Goal: Information Seeking & Learning: Learn about a topic

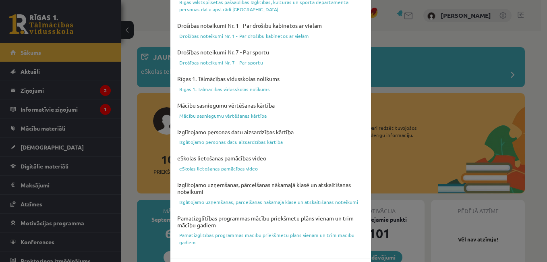
scroll to position [319, 0]
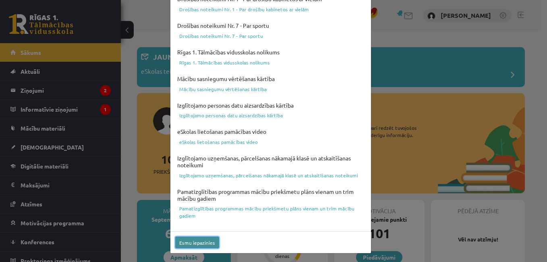
click at [201, 242] on button "Esmu iepazinies" at bounding box center [197, 243] width 44 height 12
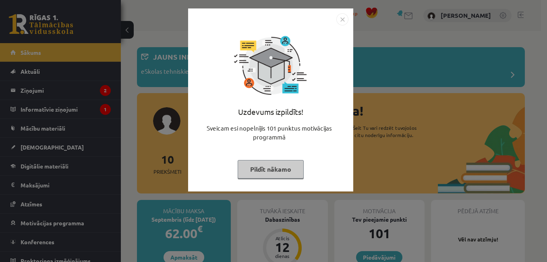
click at [276, 189] on div "Uzdevums izpildīts! Sveicam esi nopelnījis 101 punktus motivācijas programmā Pi…" at bounding box center [270, 99] width 165 height 183
click at [344, 19] on img "Close" at bounding box center [342, 19] width 12 height 12
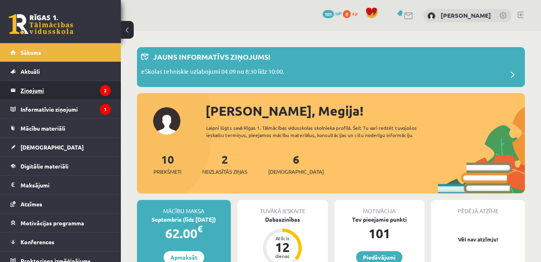
click at [46, 92] on legend "Ziņojumi 2" at bounding box center [66, 90] width 90 height 19
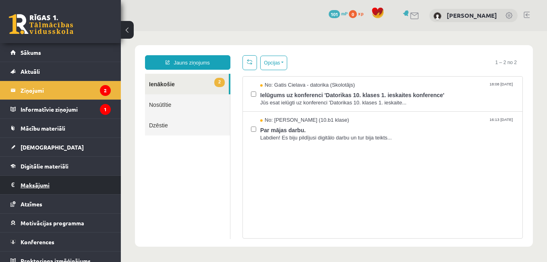
click at [39, 183] on legend "Maksājumi 0" at bounding box center [66, 185] width 90 height 19
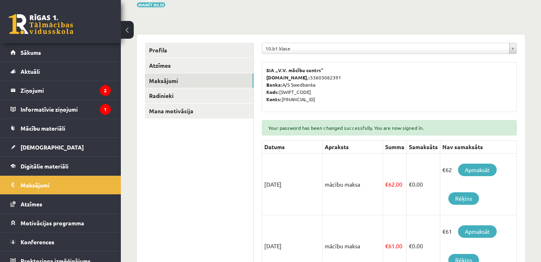
scroll to position [93, 0]
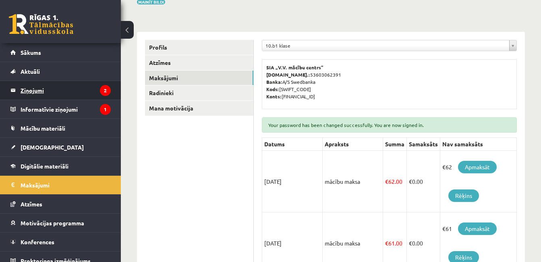
click at [73, 96] on legend "Ziņojumi 2" at bounding box center [66, 90] width 90 height 19
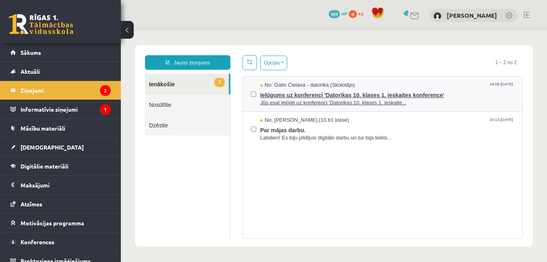
click at [321, 96] on span "Ielūgums uz konferenci 'Datorikas 10. klases 1. ieskaites konference'" at bounding box center [387, 94] width 254 height 10
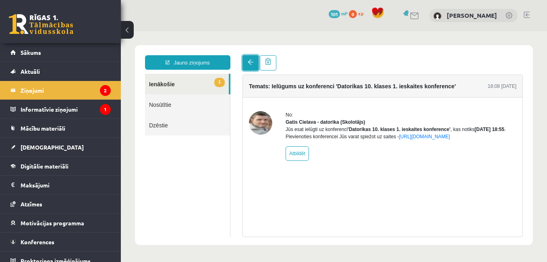
click at [248, 66] on link at bounding box center [251, 62] width 16 height 15
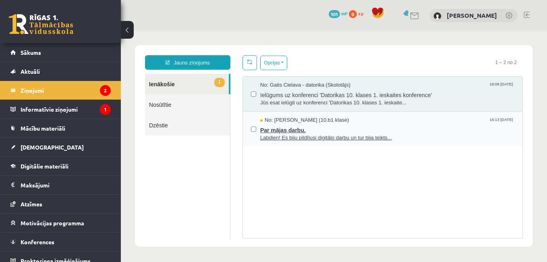
click at [314, 122] on span "No: Madara Andersone (10.b1 klase)" at bounding box center [304, 120] width 89 height 8
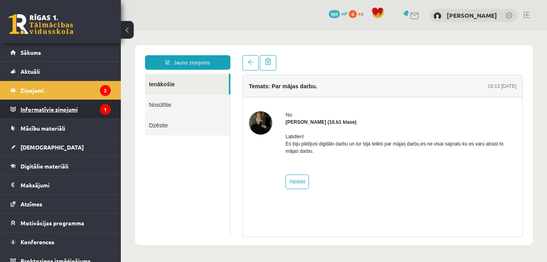
click at [54, 106] on legend "Informatīvie ziņojumi 1" at bounding box center [66, 109] width 90 height 19
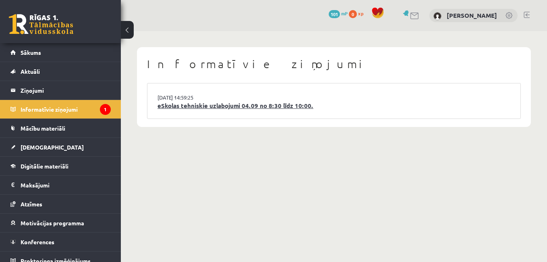
click at [203, 107] on link "eSkolas tehniskie uzlabojumi 04.09 no 8:30 līdz 10:00." at bounding box center [334, 105] width 353 height 9
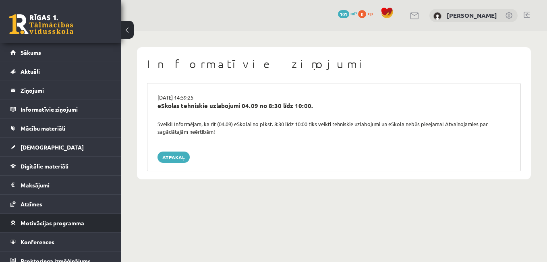
click at [66, 223] on span "Motivācijas programma" at bounding box center [53, 222] width 64 height 7
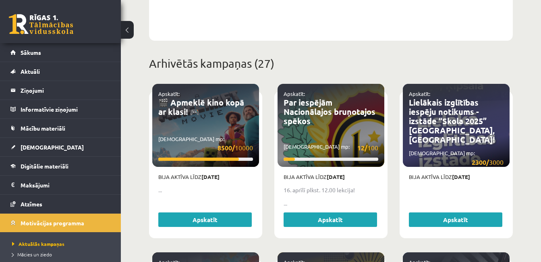
scroll to position [322, 0]
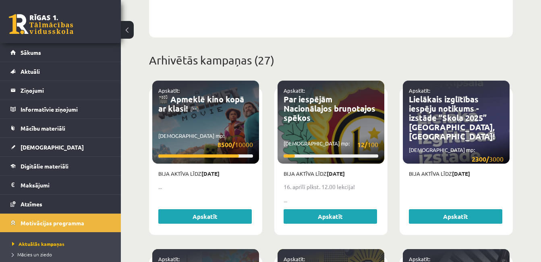
click at [209, 168] on div "Bija aktīva līdz 14.04.2025 ... Apskatīt" at bounding box center [205, 198] width 107 height 68
click at [212, 217] on link "Apskatīt" at bounding box center [204, 216] width 93 height 15
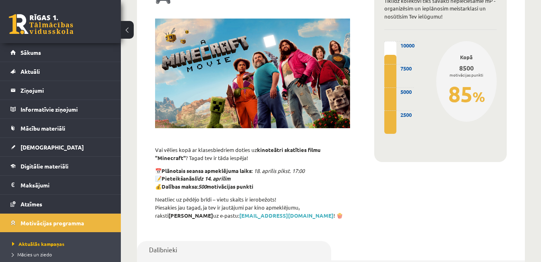
scroll to position [114, 0]
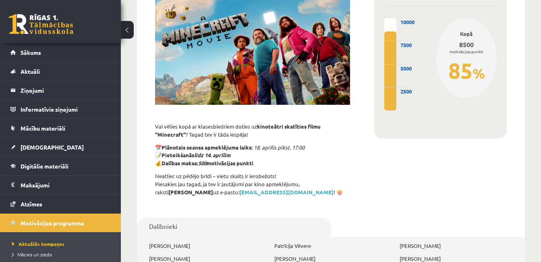
drag, startPoint x: 543, startPoint y: 29, endPoint x: 513, endPoint y: 9, distance: 35.8
click at [513, 9] on div "Kā tas darbojas? Tiklīdz kolektīvi tiks savākti nepieciešamie mP - organizēsim …" at bounding box center [440, 74] width 157 height 258
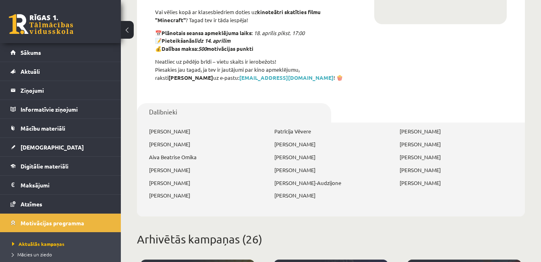
scroll to position [269, 0]
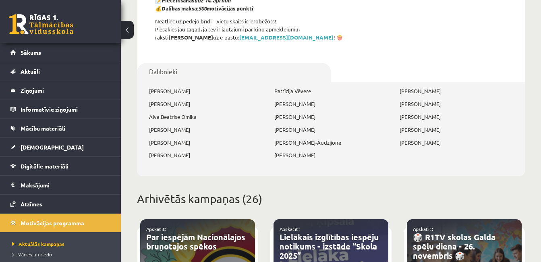
drag, startPoint x: 541, startPoint y: 54, endPoint x: 542, endPoint y: 65, distance: 11.0
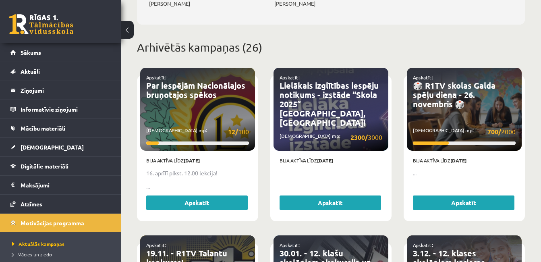
scroll to position [461, 0]
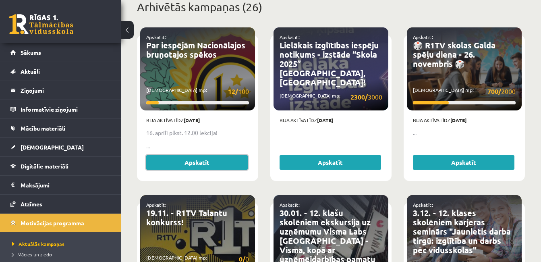
click at [198, 163] on link "Apskatīt" at bounding box center [197, 162] width 102 height 15
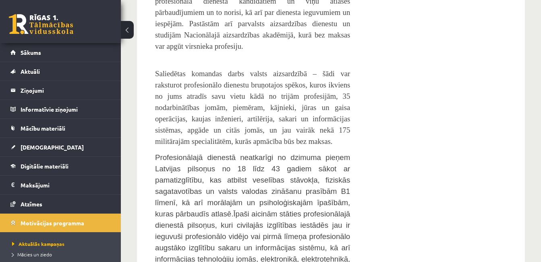
scroll to position [506, 0]
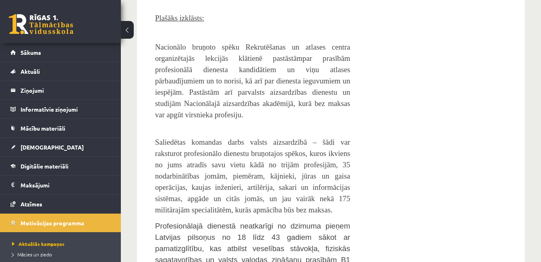
drag, startPoint x: 538, startPoint y: 66, endPoint x: 540, endPoint y: 29, distance: 37.9
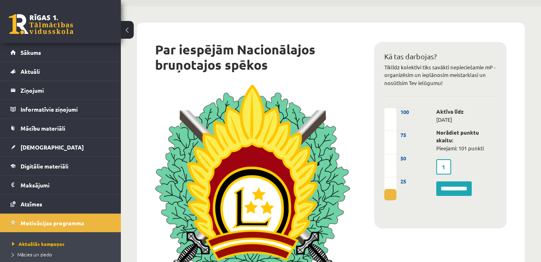
scroll to position [0, 0]
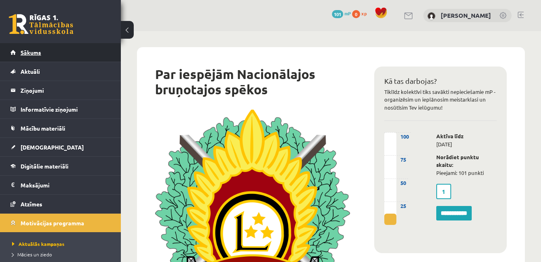
click at [71, 49] on link "Sākums" at bounding box center [60, 52] width 100 height 19
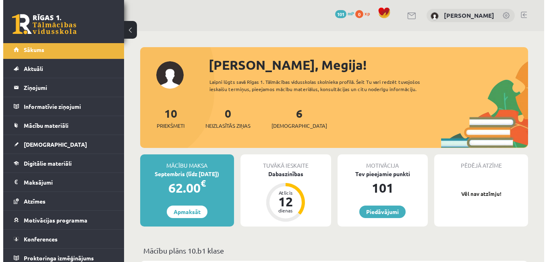
scroll to position [8, 0]
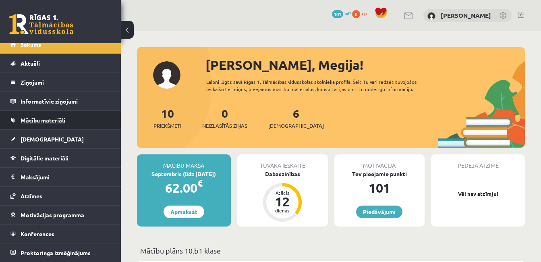
click at [52, 121] on span "Mācību materiāli" at bounding box center [43, 119] width 45 height 7
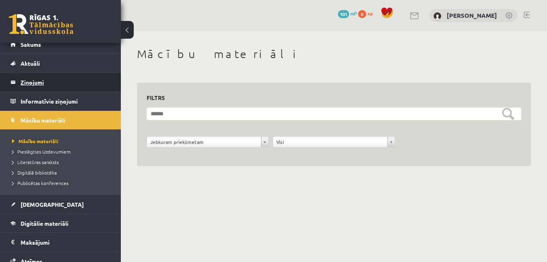
click at [51, 90] on legend "Ziņojumi 0" at bounding box center [66, 82] width 90 height 19
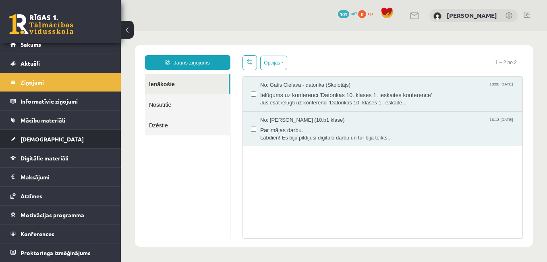
click at [46, 136] on link "[DEMOGRAPHIC_DATA]" at bounding box center [60, 139] width 100 height 19
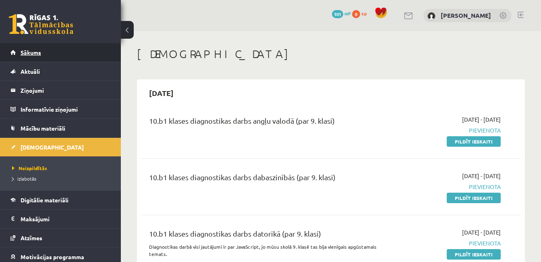
click at [31, 53] on span "Sākums" at bounding box center [31, 52] width 21 height 7
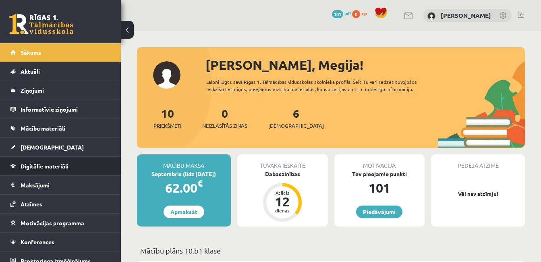
click at [53, 165] on span "Digitālie materiāli" at bounding box center [45, 165] width 48 height 7
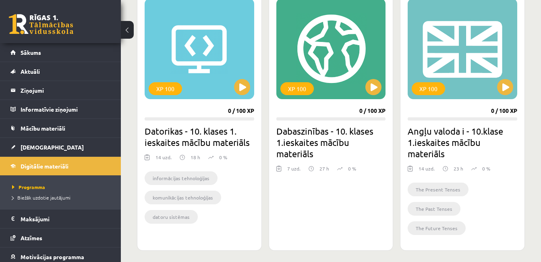
scroll to position [289, 0]
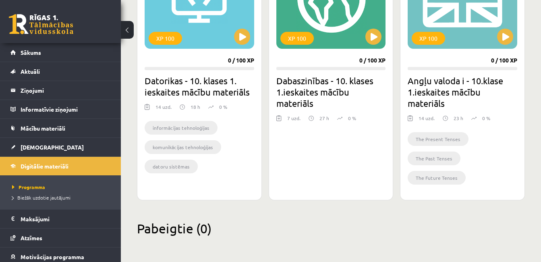
drag, startPoint x: 541, startPoint y: 241, endPoint x: 537, endPoint y: 229, distance: 12.4
click at [537, 228] on div "Mana statistika 0 Nopelnītie punkti 0 Apgūtās tēmas 0 Izpildīti uzdevumi 0 Nepi…" at bounding box center [331, 2] width 420 height 520
click at [537, 229] on div "Mana statistika 0 Nopelnītie punkti 0 Apgūtās tēmas 0 Izpildīti uzdevumi 0 Nepi…" at bounding box center [331, 2] width 420 height 520
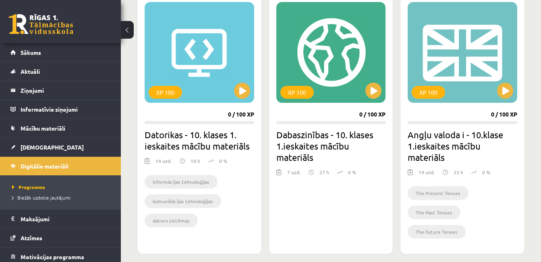
scroll to position [233, 0]
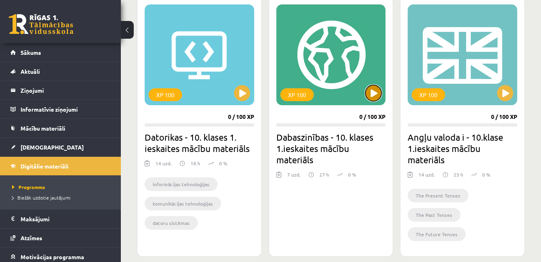
click at [372, 94] on button at bounding box center [374, 93] width 16 height 16
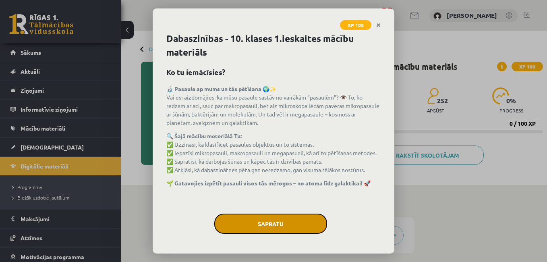
click at [286, 217] on button "Sapratu" at bounding box center [270, 224] width 113 height 20
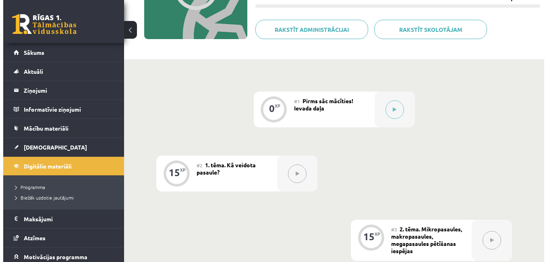
scroll to position [134, 0]
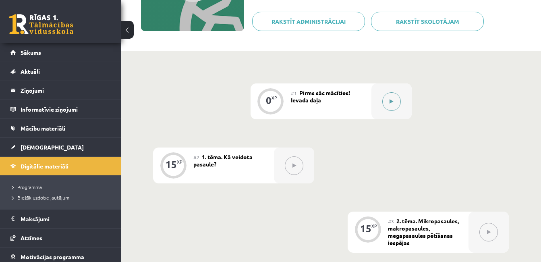
click at [393, 100] on icon at bounding box center [392, 101] width 4 height 5
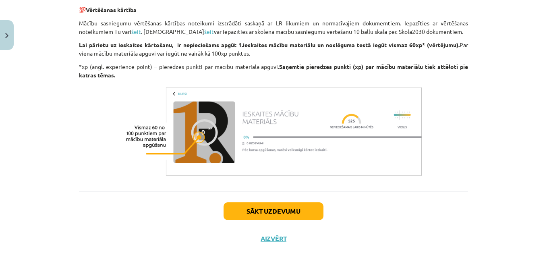
scroll to position [669, 0]
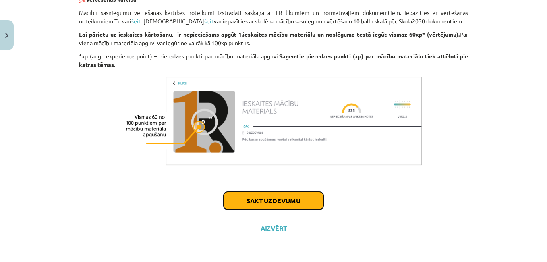
click at [277, 206] on button "Sākt uzdevumu" at bounding box center [274, 201] width 100 height 18
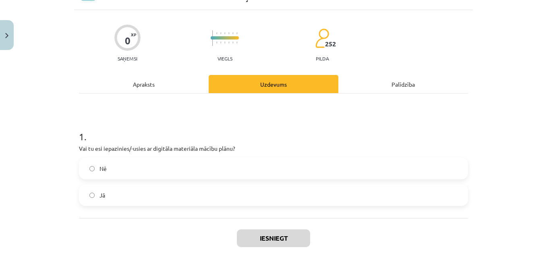
scroll to position [46, 0]
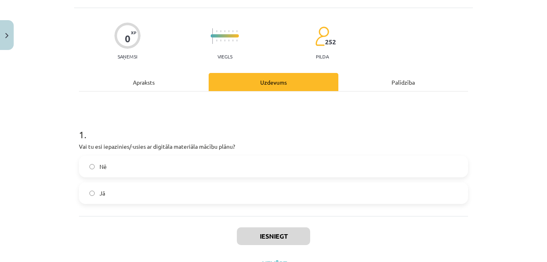
click at [86, 195] on label "Jā" at bounding box center [274, 193] width 388 height 20
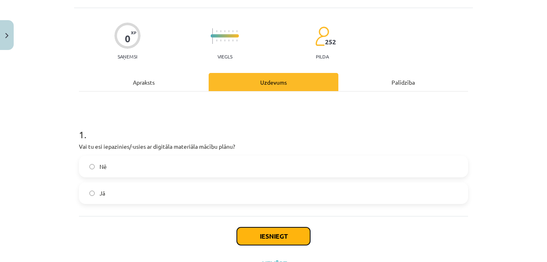
click at [248, 240] on button "Iesniegt" at bounding box center [273, 236] width 73 height 18
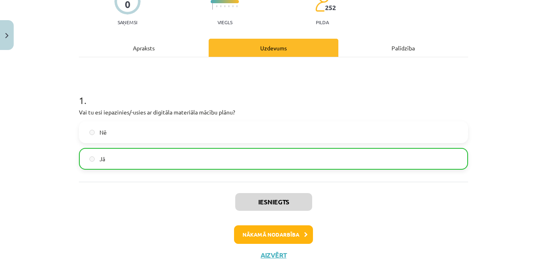
scroll to position [107, 0]
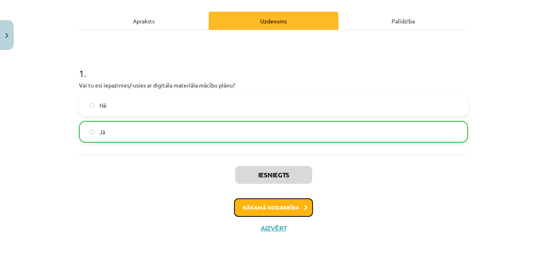
click at [289, 208] on button "Nākamā nodarbība" at bounding box center [273, 207] width 79 height 19
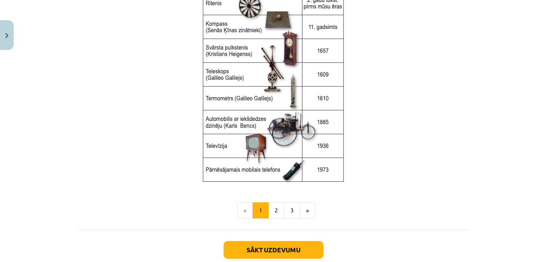
scroll to position [1073, 0]
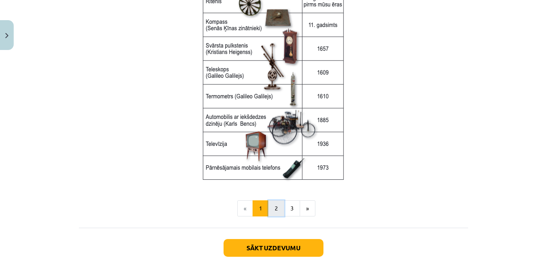
click at [270, 209] on button "2" at bounding box center [276, 208] width 16 height 16
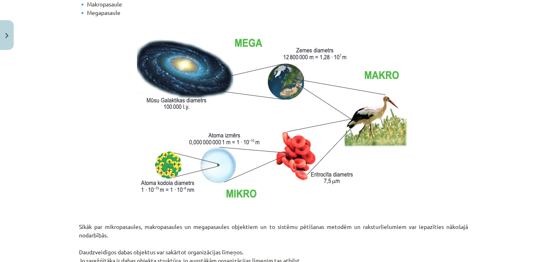
scroll to position [393, 0]
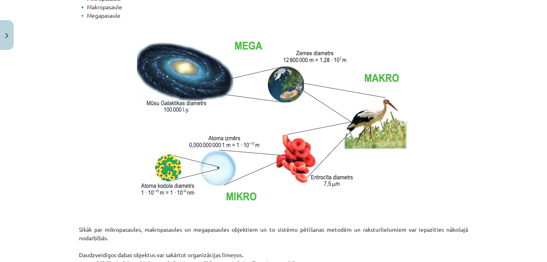
drag, startPoint x: 538, startPoint y: 98, endPoint x: 545, endPoint y: 98, distance: 7.7
click at [545, 98] on div "Mācību tēma: Dabaszinības - 10. klases 1.ieskaites mācību materiāls #2 1. tēma.…" at bounding box center [273, 131] width 547 height 262
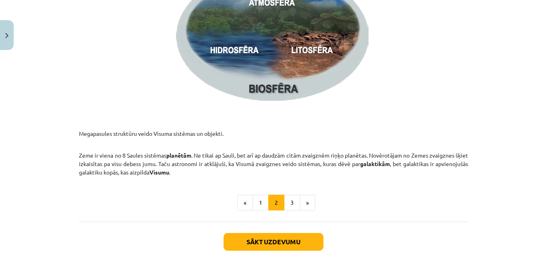
scroll to position [1257, 0]
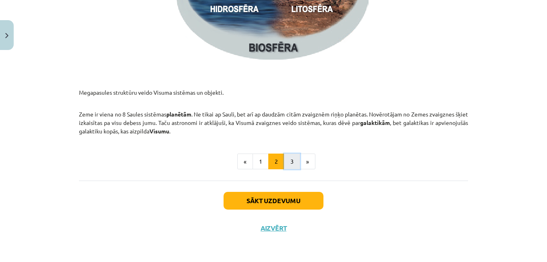
click at [292, 158] on button "3" at bounding box center [292, 162] width 16 height 16
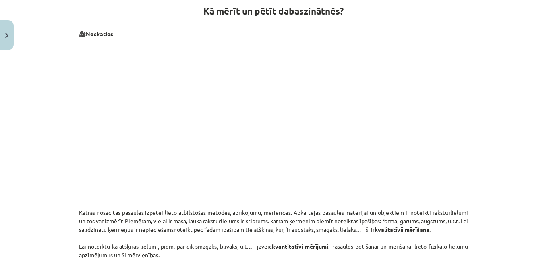
scroll to position [151, 0]
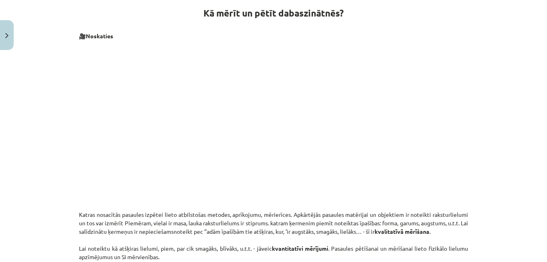
drag, startPoint x: 527, startPoint y: 58, endPoint x: 545, endPoint y: 63, distance: 18.8
click at [545, 63] on div "Mācību tēma: Dabaszinības - 10. klases 1.ieskaites mācību materiāls #2 1. tēma.…" at bounding box center [273, 131] width 547 height 262
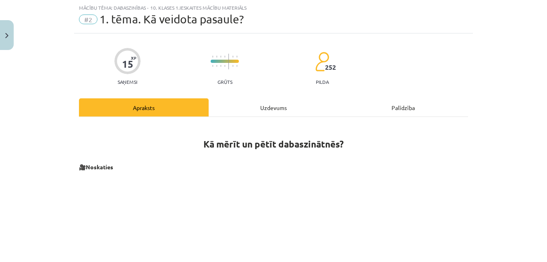
scroll to position [0, 0]
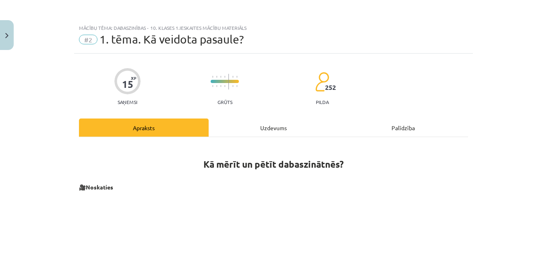
click at [517, 30] on div "Mācību tēma: Dabaszinības - 10. klases 1.ieskaites mācību materiāls #2 1. tēma.…" at bounding box center [273, 131] width 547 height 262
click at [518, 35] on div "Mācību tēma: Dabaszinības - 10. klases 1.ieskaites mācību materiāls #2 1. tēma.…" at bounding box center [273, 131] width 547 height 262
click at [519, 36] on div "Mācību tēma: Dabaszinības - 10. klases 1.ieskaites mācību materiāls #2 1. tēma.…" at bounding box center [273, 131] width 547 height 262
click at [519, 37] on div "Mācību tēma: Dabaszinības - 10. klases 1.ieskaites mācību materiāls #2 1. tēma.…" at bounding box center [273, 131] width 547 height 262
click at [268, 127] on div "Uzdevums" at bounding box center [274, 127] width 130 height 18
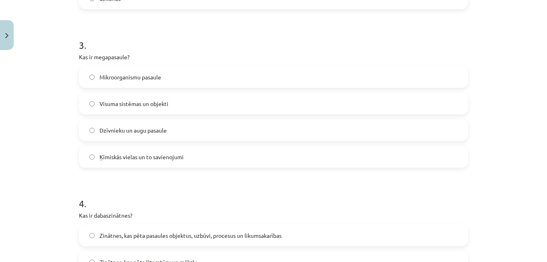
scroll to position [457, 0]
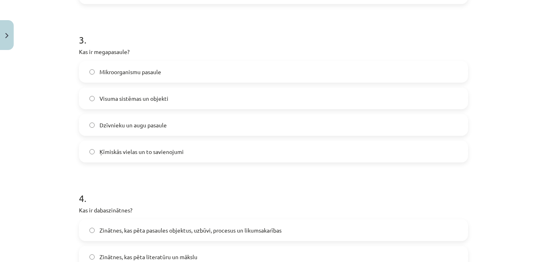
click at [92, 99] on label "Visuma sistēmas un objekti" at bounding box center [274, 98] width 388 height 20
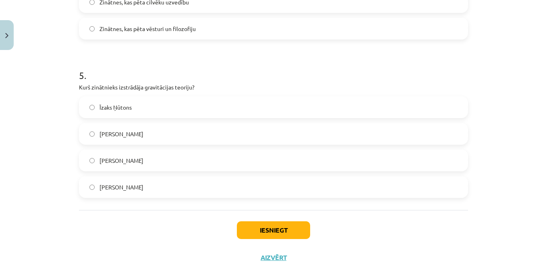
scroll to position [759, 0]
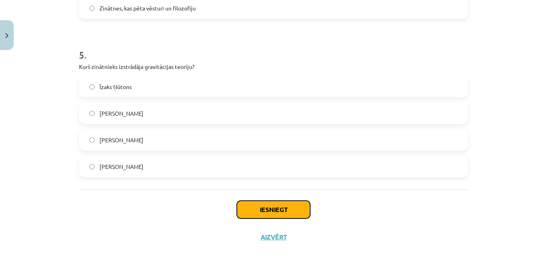
click at [262, 207] on button "Iesniegt" at bounding box center [273, 210] width 73 height 18
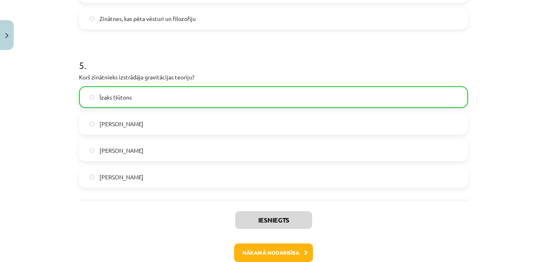
scroll to position [793, 0]
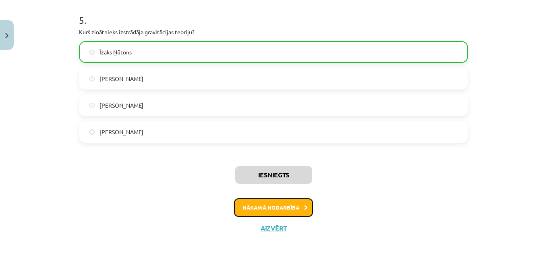
click at [285, 202] on button "Nākamā nodarbība" at bounding box center [273, 207] width 79 height 19
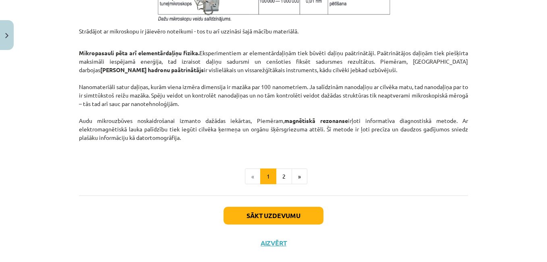
scroll to position [704, 0]
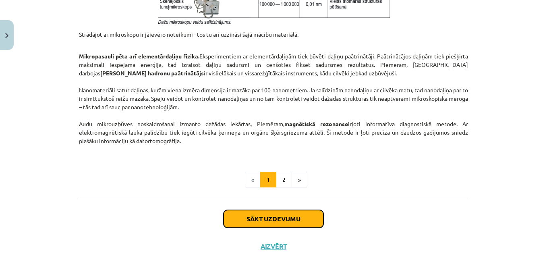
click at [289, 222] on button "Sākt uzdevumu" at bounding box center [274, 219] width 100 height 18
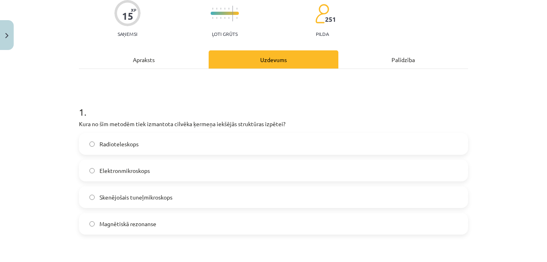
scroll to position [76, 0]
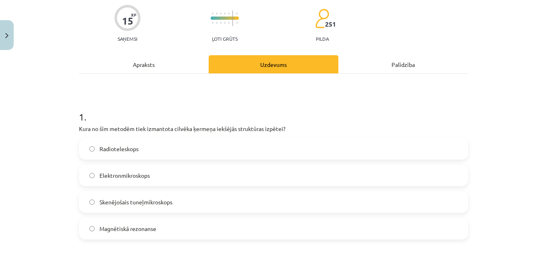
click at [145, 66] on div "Apraksts" at bounding box center [144, 64] width 130 height 18
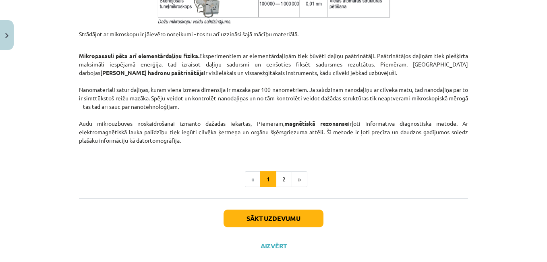
scroll to position [722, 0]
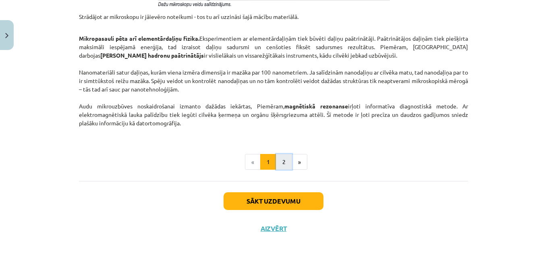
click at [281, 158] on button "2" at bounding box center [284, 162] width 16 height 16
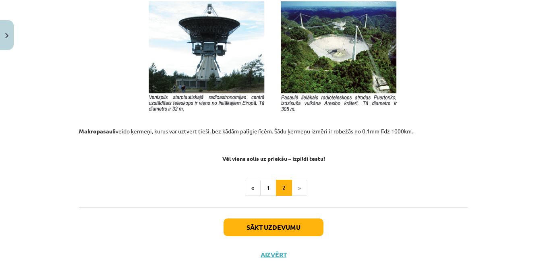
scroll to position [898, 0]
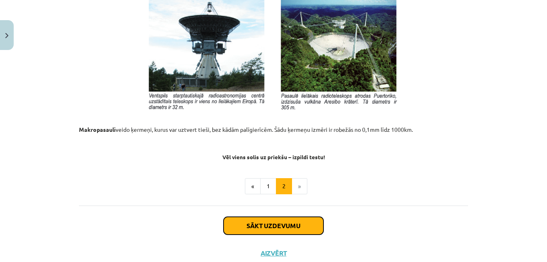
click at [293, 231] on button "Sākt uzdevumu" at bounding box center [274, 226] width 100 height 18
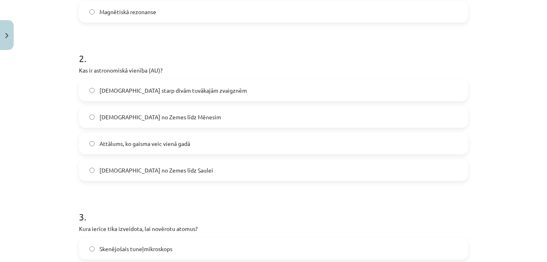
scroll to position [295, 0]
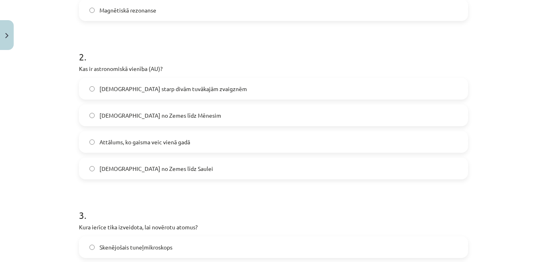
click at [164, 166] on span "[DEMOGRAPHIC_DATA] no Zemes līdz Saulei" at bounding box center [157, 168] width 114 height 8
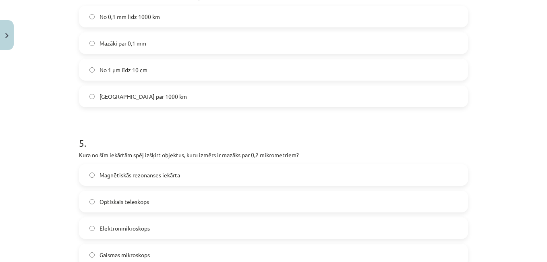
scroll to position [781, 0]
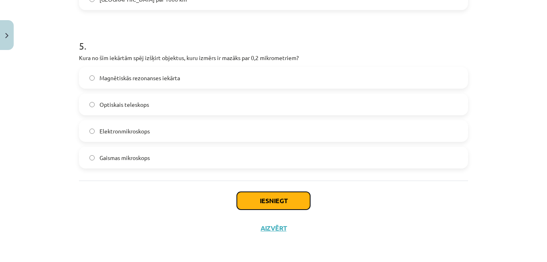
click at [267, 197] on button "Iesniegt" at bounding box center [273, 201] width 73 height 18
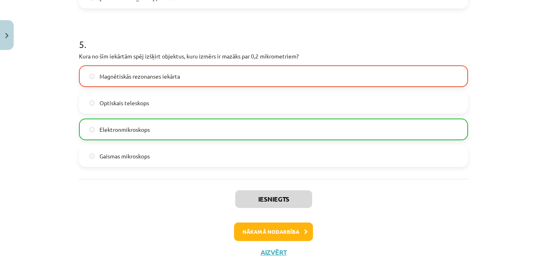
scroll to position [793, 0]
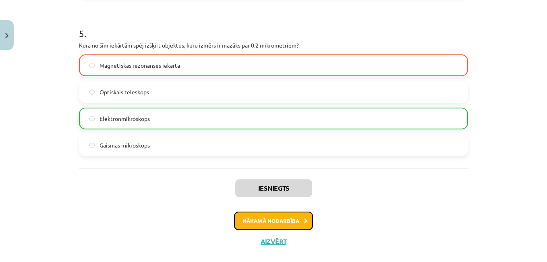
click at [285, 224] on button "Nākamā nodarbība" at bounding box center [273, 221] width 79 height 19
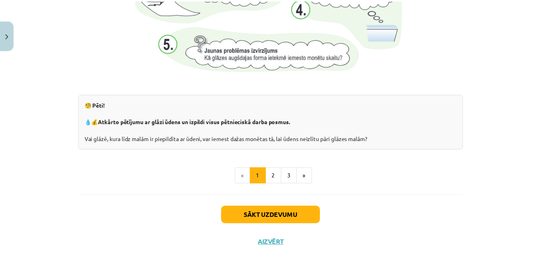
scroll to position [896, 0]
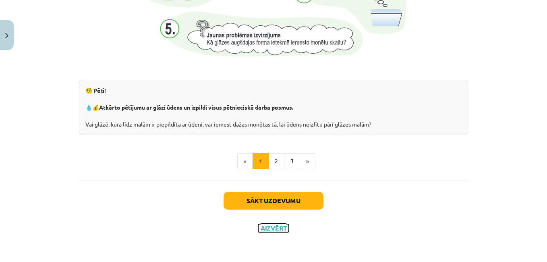
click at [270, 228] on button "Aizvērt" at bounding box center [273, 228] width 31 height 8
click at [269, 230] on div "Mācību tēma: Dabaszinības - 10. klases 1.ieskaites mācību materiāls #4 3. tēma.…" at bounding box center [273, 131] width 547 height 262
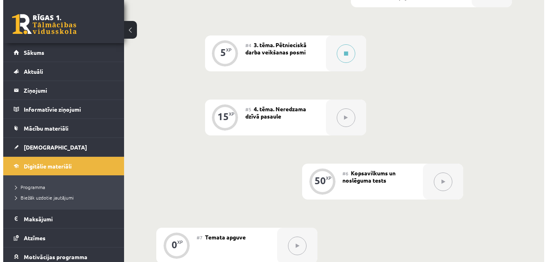
scroll to position [380, 0]
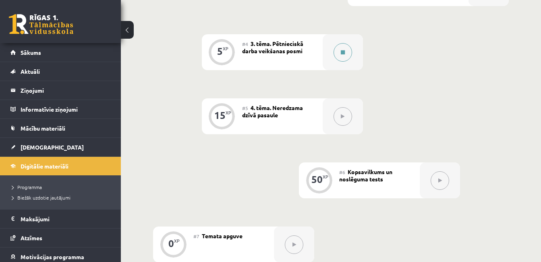
click at [340, 51] on button at bounding box center [343, 52] width 19 height 19
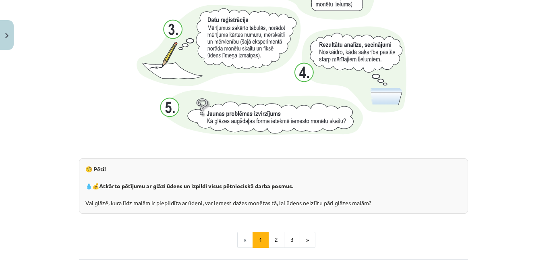
scroll to position [863, 0]
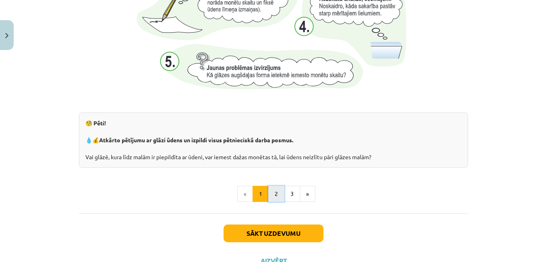
click at [276, 189] on button "2" at bounding box center [276, 194] width 16 height 16
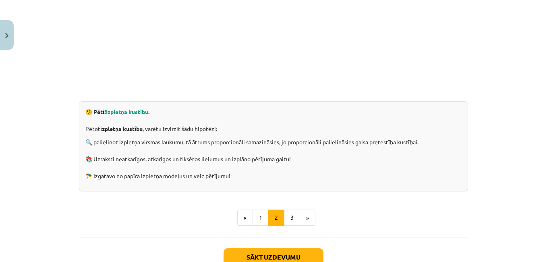
scroll to position [231, 0]
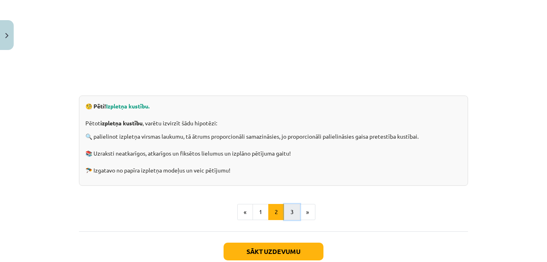
click at [290, 214] on button "3" at bounding box center [292, 212] width 16 height 16
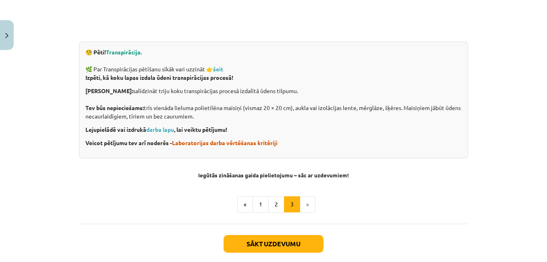
scroll to position [290, 0]
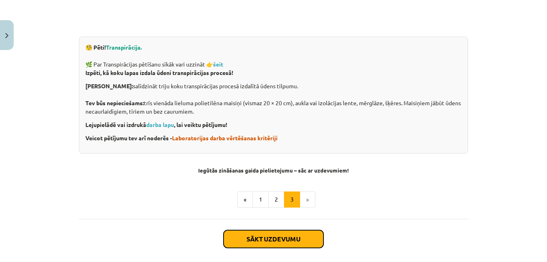
click at [289, 239] on button "Sākt uzdevumu" at bounding box center [274, 239] width 100 height 18
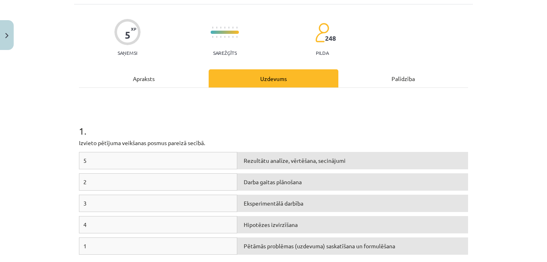
scroll to position [20, 0]
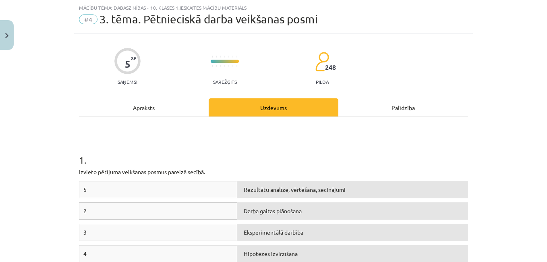
click at [168, 112] on div "Apraksts" at bounding box center [144, 107] width 130 height 18
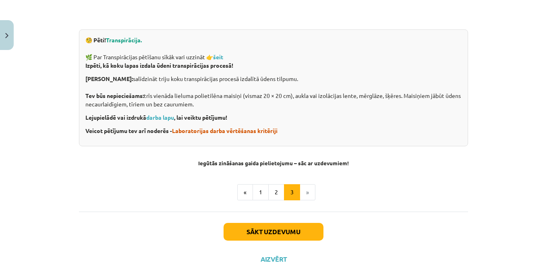
scroll to position [306, 0]
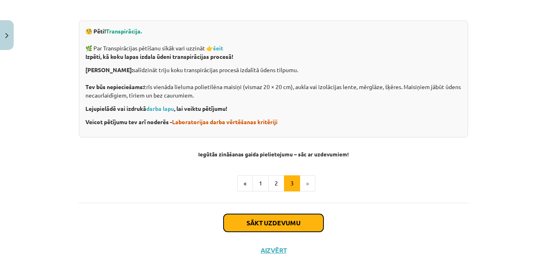
click at [300, 228] on button "Sākt uzdevumu" at bounding box center [274, 223] width 100 height 18
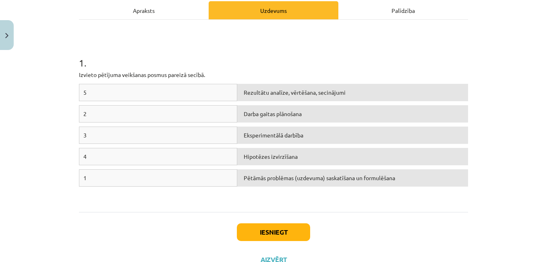
scroll to position [122, 0]
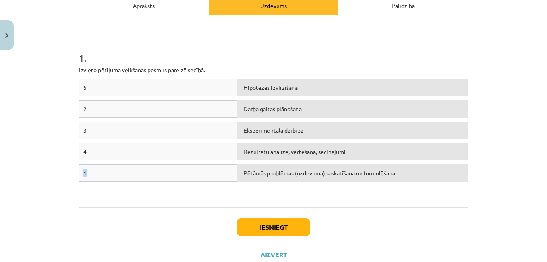
drag, startPoint x: 163, startPoint y: 173, endPoint x: 167, endPoint y: 147, distance: 26.1
click at [167, 147] on div "5 Hipotēzes izvirzīšana 2 Darba gaitas plānošana 3 Eksperimentālā darbība 4 Rez…" at bounding box center [273, 139] width 389 height 121
click at [154, 208] on div "Iesniegt Aizvērt" at bounding box center [273, 235] width 389 height 56
click at [339, 201] on div "1 . Izvieto pētījuma veikšanas posmus [DEMOGRAPHIC_DATA] secībā. 5 Hipotēzes iz…" at bounding box center [273, 111] width 389 height 192
click at [284, 134] on div "Eksperimentālā darbība" at bounding box center [352, 130] width 231 height 17
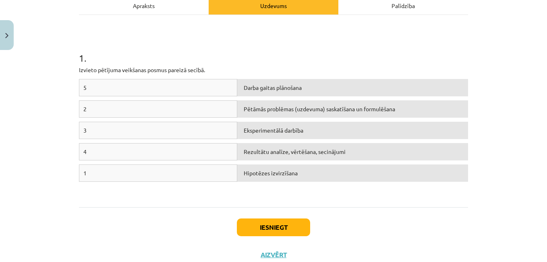
drag, startPoint x: 108, startPoint y: 145, endPoint x: 113, endPoint y: 147, distance: 5.4
click at [113, 147] on div "4" at bounding box center [158, 151] width 158 height 17
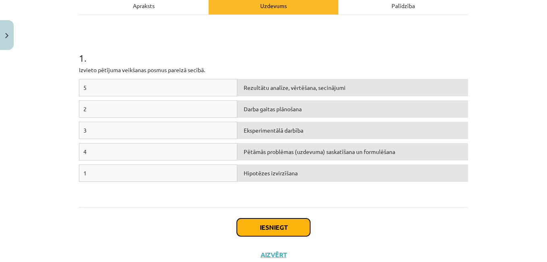
click at [273, 226] on button "Iesniegt" at bounding box center [273, 227] width 73 height 18
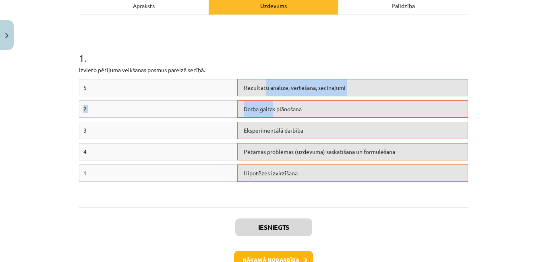
drag, startPoint x: 264, startPoint y: 87, endPoint x: 270, endPoint y: 120, distance: 33.2
click at [270, 120] on div "5 Rezultātu analīze, vērtēšana, secinājumi 2 Darba gaitas plānošana 3 Eksperime…" at bounding box center [273, 139] width 389 height 121
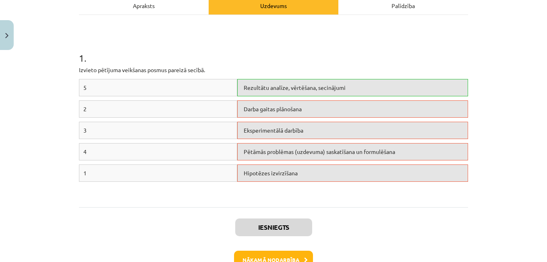
click at [436, 42] on h1 "1 ." at bounding box center [273, 50] width 389 height 25
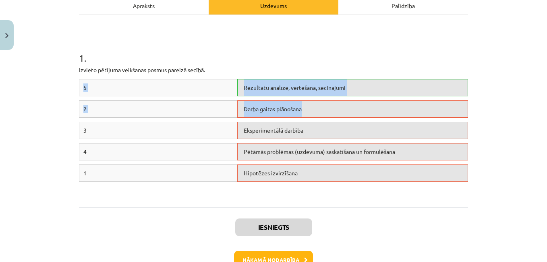
drag, startPoint x: 370, startPoint y: 114, endPoint x: 382, endPoint y: 68, distance: 48.2
click at [382, 68] on div "1 . Izvieto pētījuma veikšanas posmus [DEMOGRAPHIC_DATA] secībā. 5 Rezultātu an…" at bounding box center [273, 111] width 389 height 178
click at [382, 68] on p "Izvieto pētījuma veikšanas posmus pareizā secībā." at bounding box center [273, 70] width 389 height 8
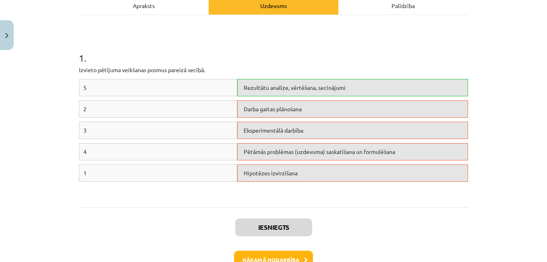
scroll to position [156, 0]
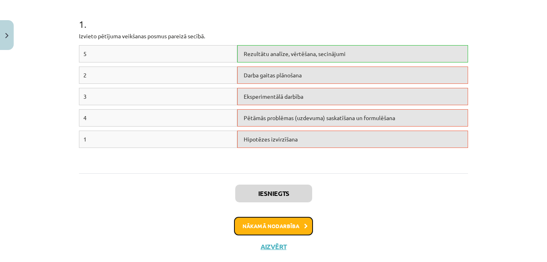
click at [264, 225] on button "Nākamā nodarbība" at bounding box center [273, 226] width 79 height 19
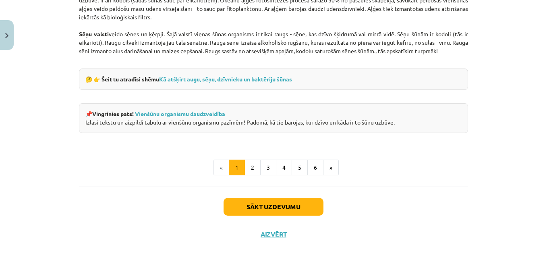
scroll to position [788, 0]
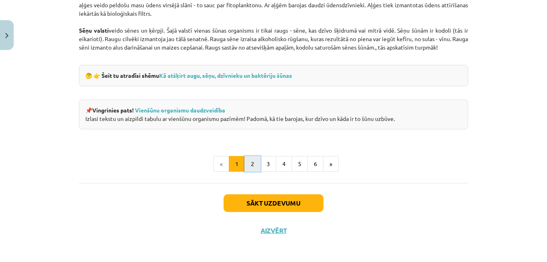
click at [251, 162] on button "2" at bounding box center [253, 164] width 16 height 16
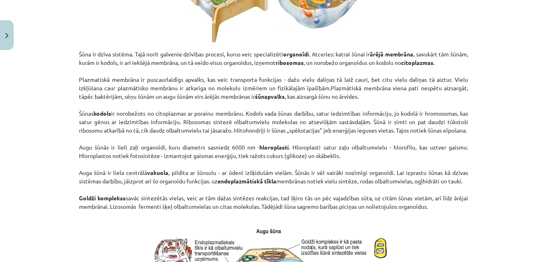
scroll to position [538, 0]
